Goal: Find specific page/section: Find specific page/section

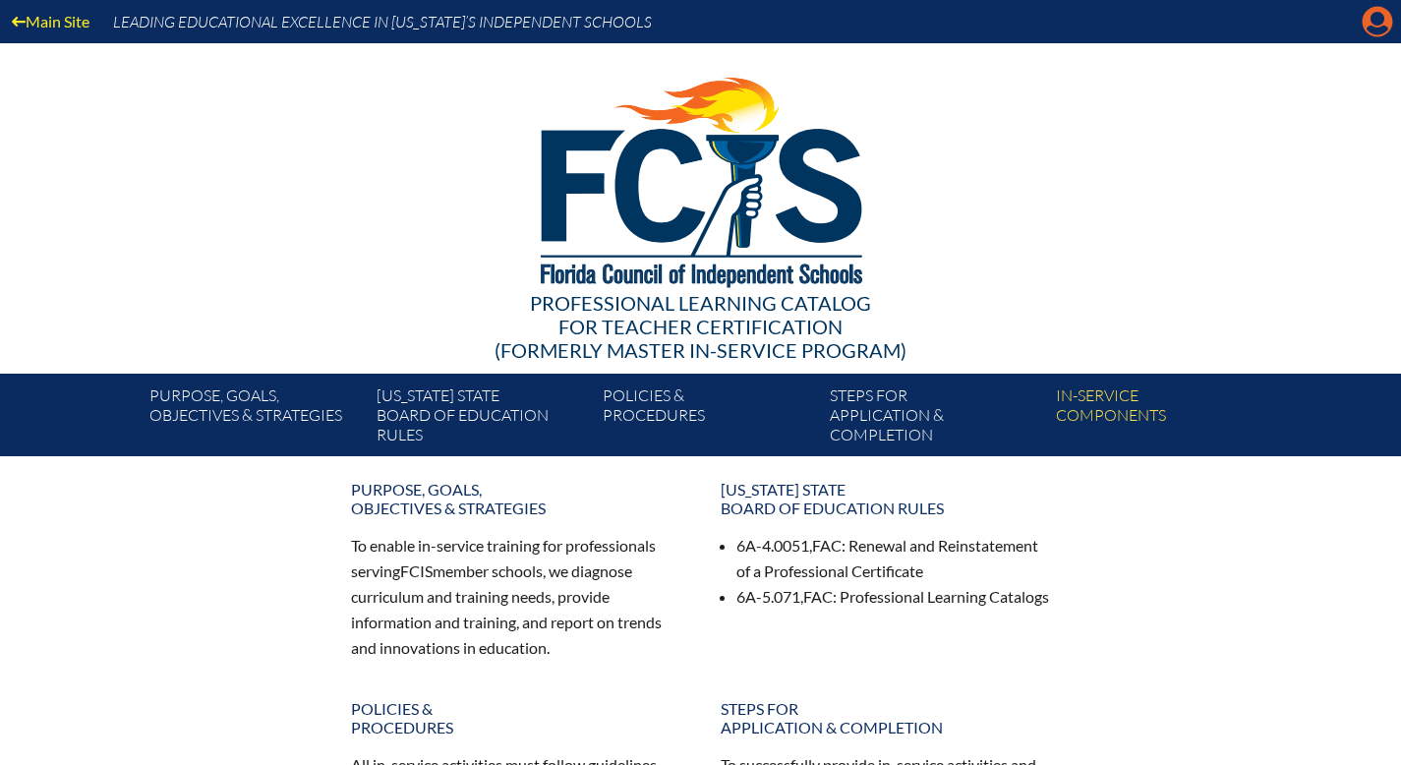
click at [1371, 35] on icon "Manage account" at bounding box center [1376, 21] width 31 height 31
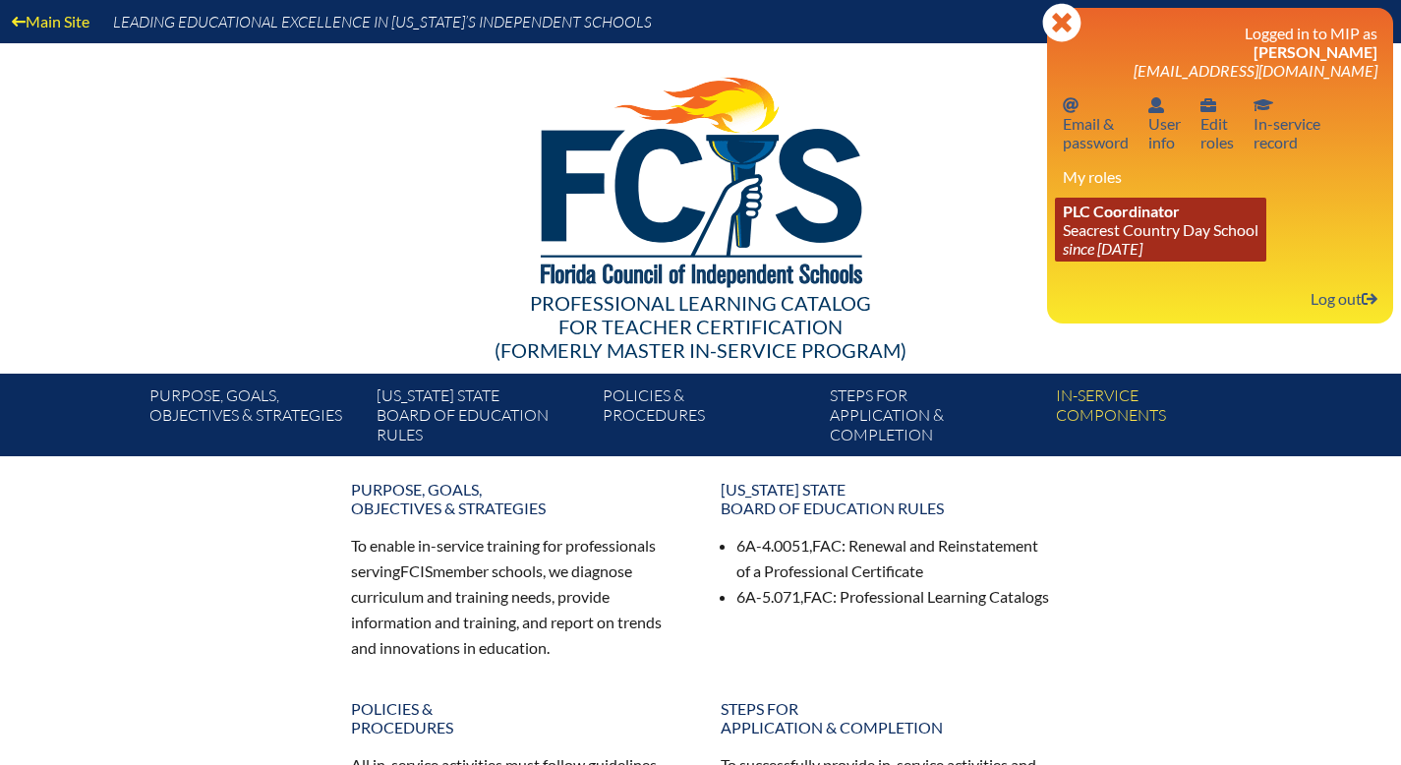
click at [1087, 220] on span "PLC Coordinator" at bounding box center [1120, 210] width 117 height 19
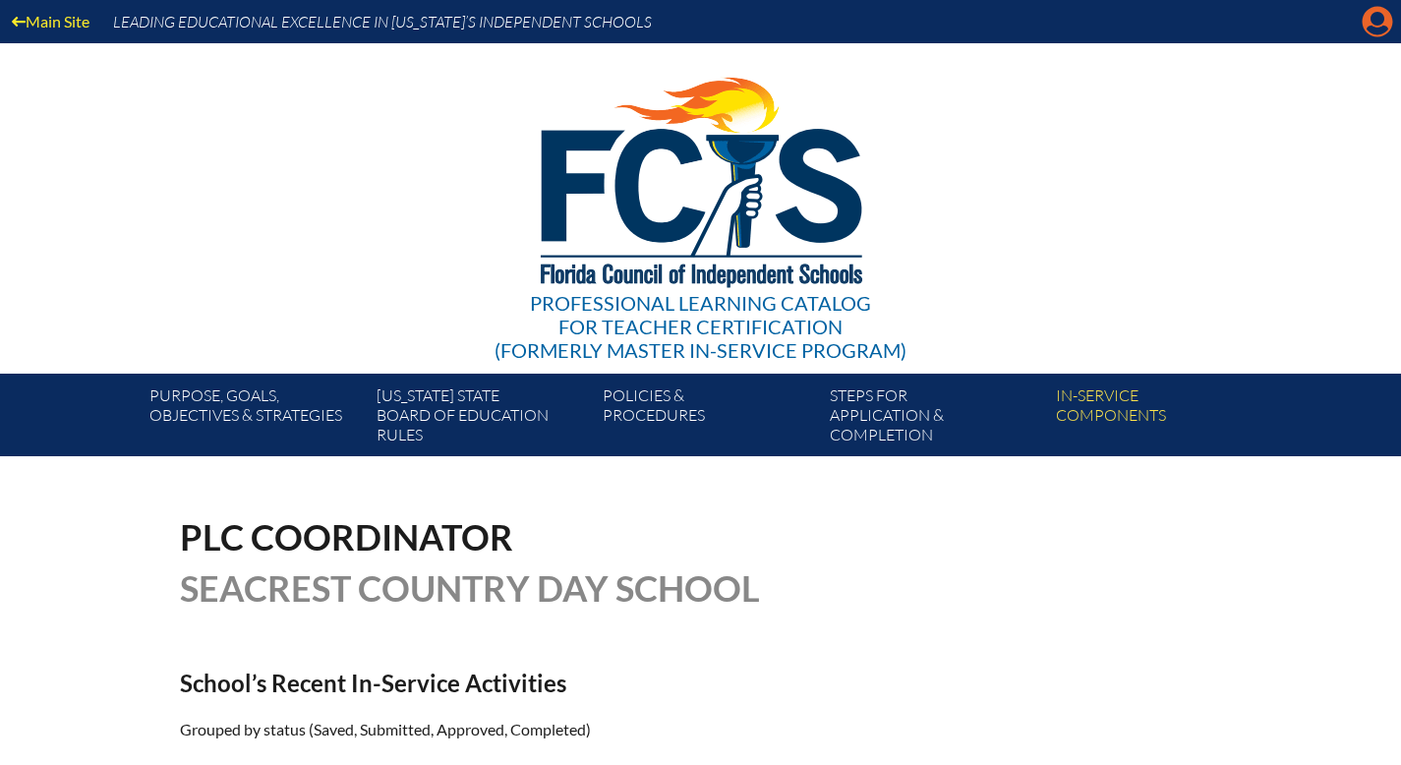
click at [1375, 23] on icon "Manage account" at bounding box center [1376, 21] width 31 height 31
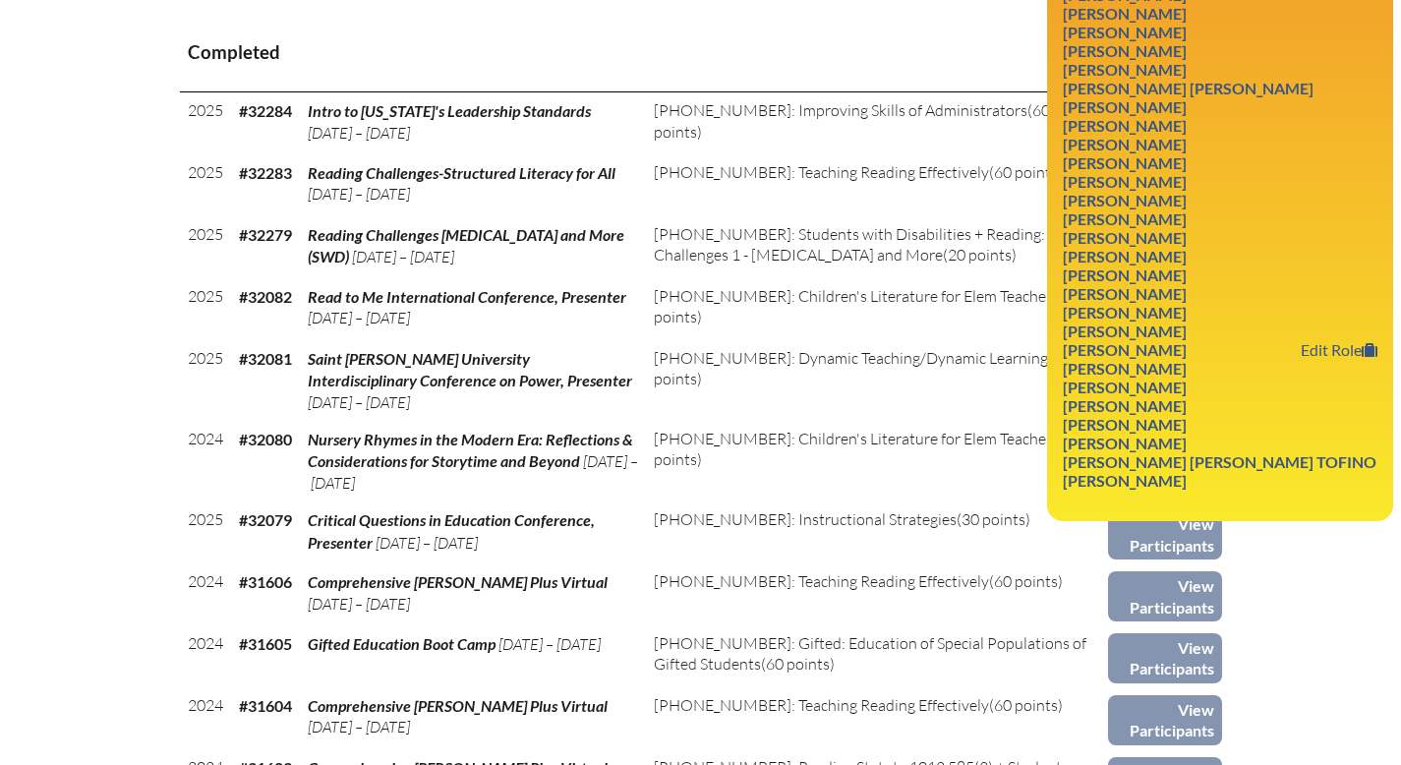
scroll to position [823, 0]
click at [1069, 362] on link "Jenya Raystes" at bounding box center [1125, 348] width 140 height 27
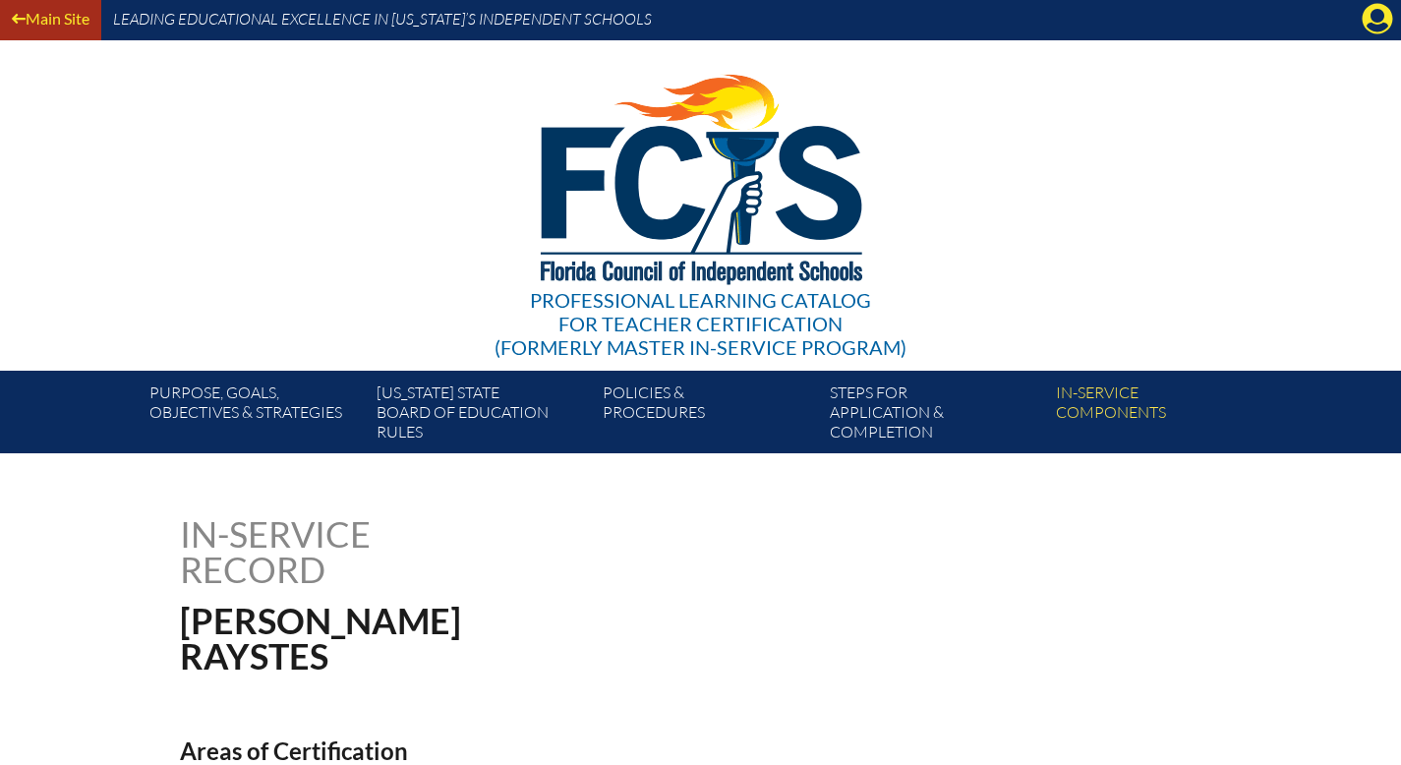
scroll to position [4, 0]
